Goal: Find specific page/section: Find specific page/section

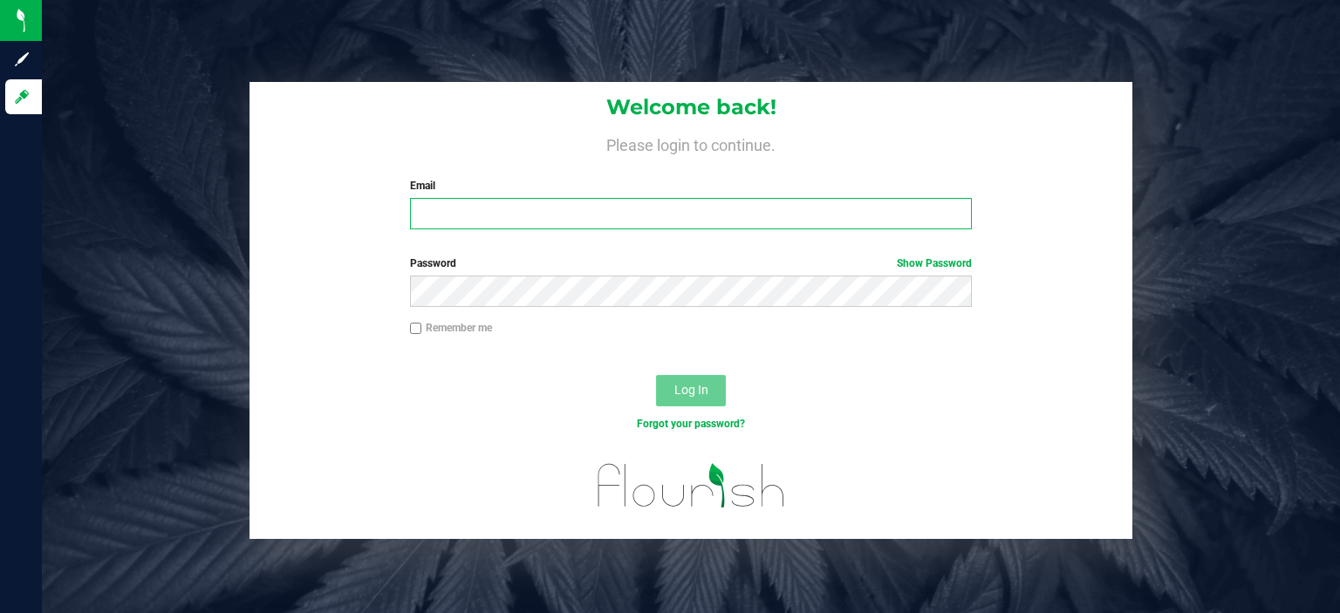
type input "[EMAIL_ADDRESS][DOMAIN_NAME]"
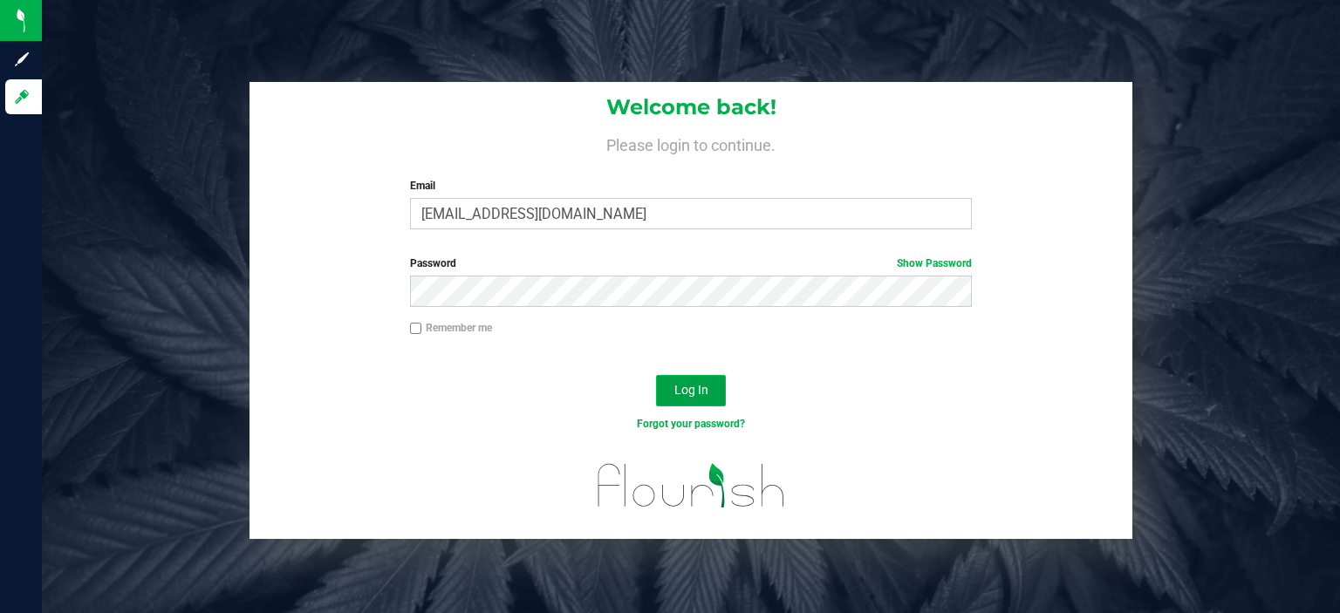
click at [697, 394] on span "Log In" at bounding box center [692, 390] width 34 height 14
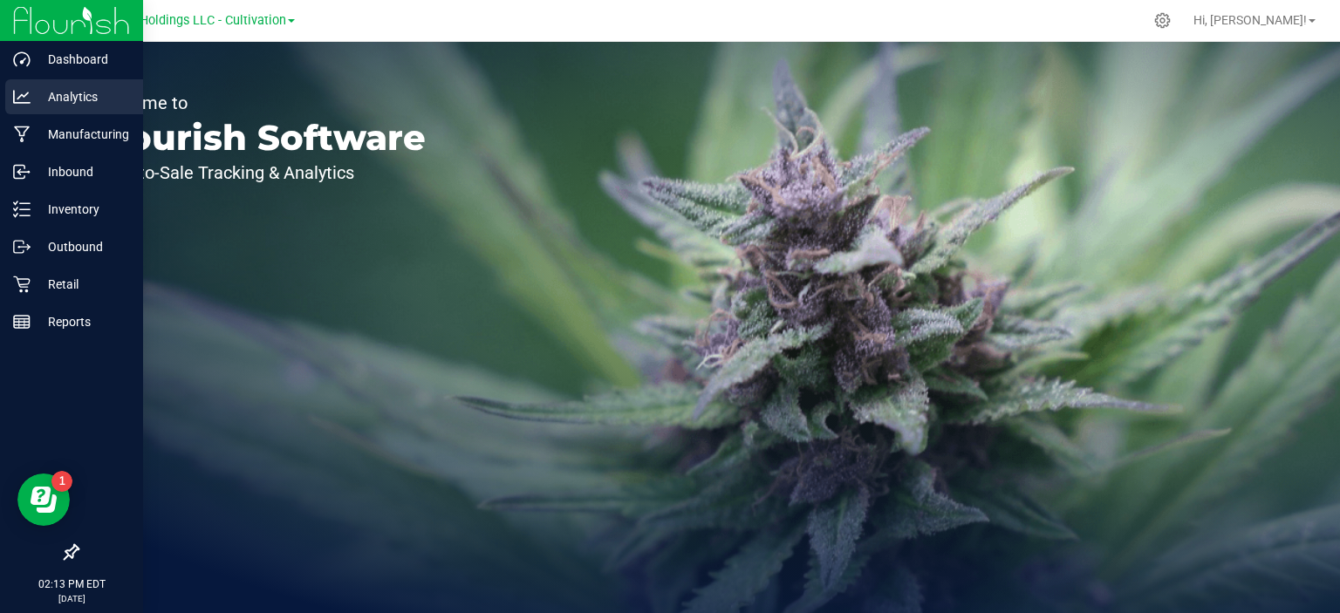
click at [101, 99] on p "Analytics" at bounding box center [83, 96] width 105 height 21
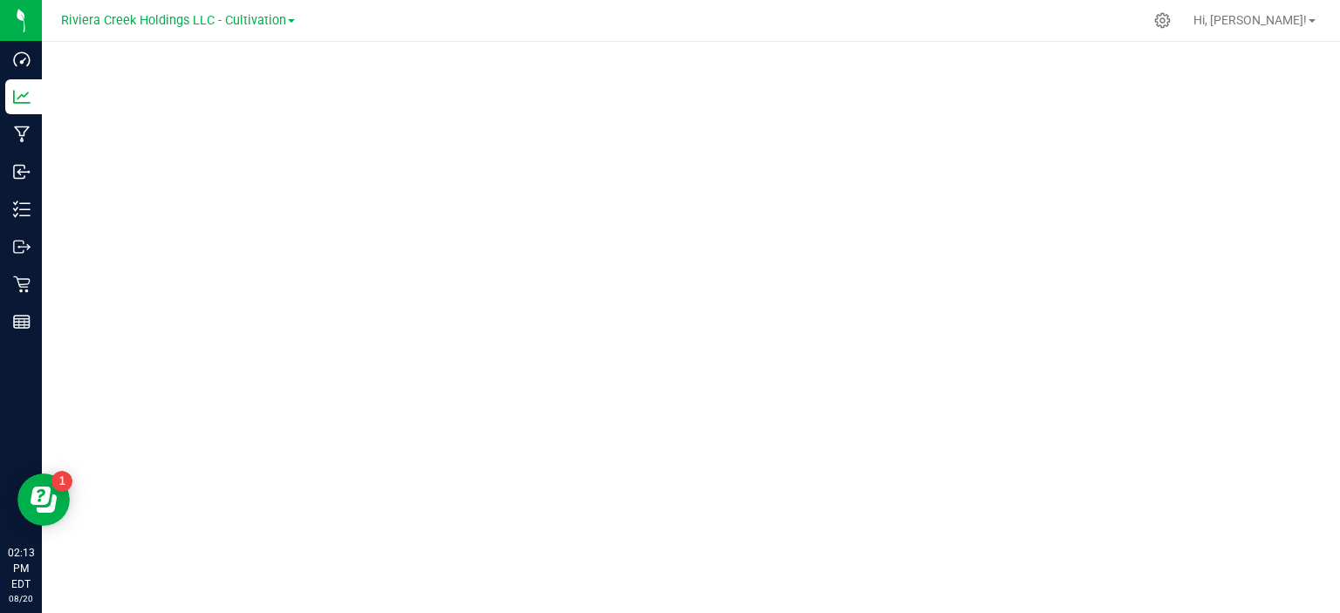
click at [292, 24] on link "Riviera Creek Holdings LLC - Cultivation" at bounding box center [178, 19] width 234 height 17
click at [264, 82] on link "Riviera Creek Holdings LLC - Processing" at bounding box center [178, 85] width 255 height 24
